Goal: Find specific page/section: Find specific page/section

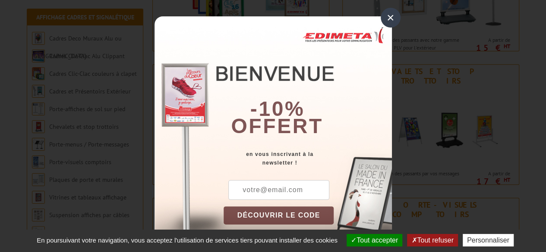
click at [387, 16] on div "×" at bounding box center [391, 18] width 20 height 20
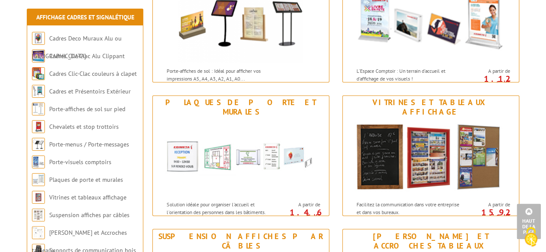
scroll to position [518, 0]
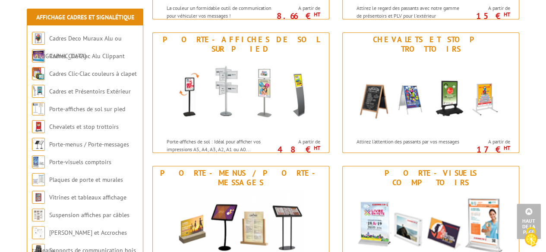
scroll to position [374, 0]
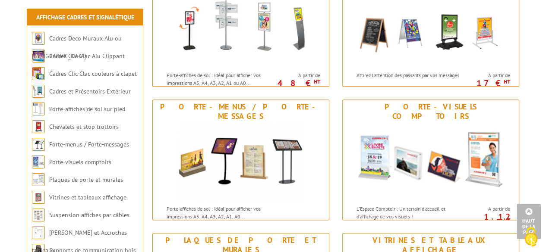
scroll to position [475, 0]
